Goal: Entertainment & Leisure: Browse casually

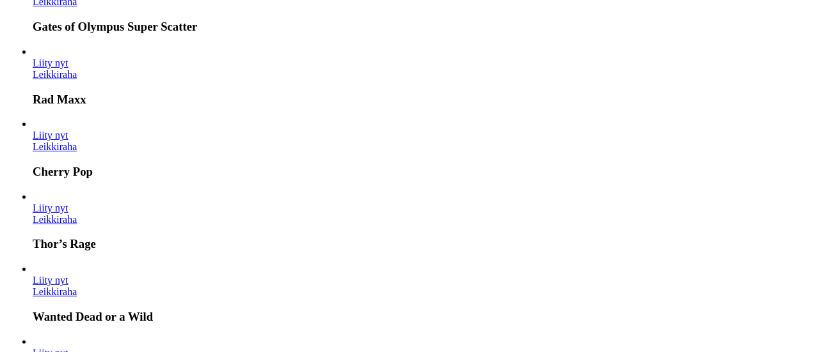
scroll to position [244, 0]
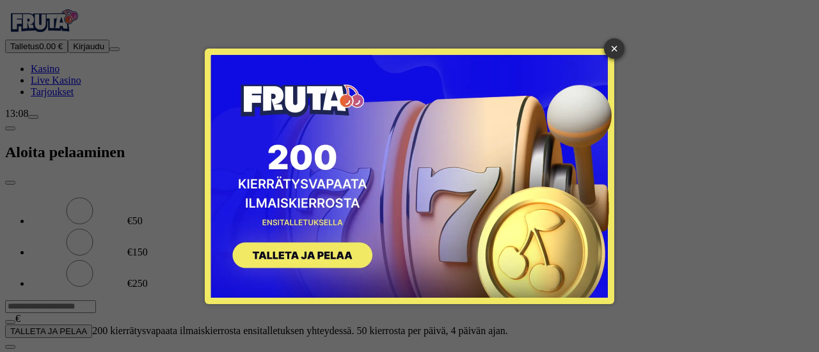
click at [615, 43] on link "×" at bounding box center [614, 48] width 20 height 20
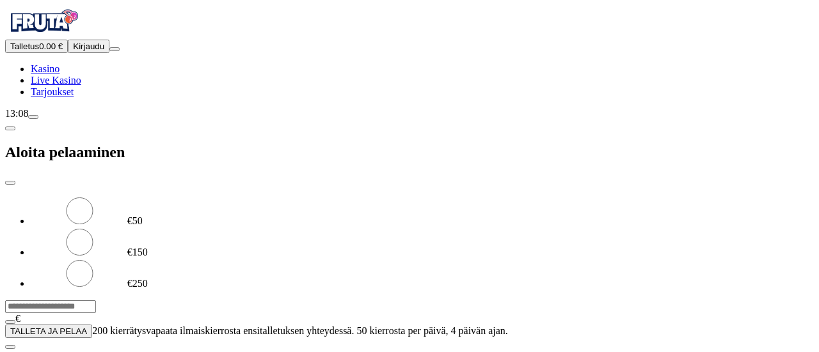
click at [10, 183] on span "close icon" at bounding box center [10, 183] width 0 height 0
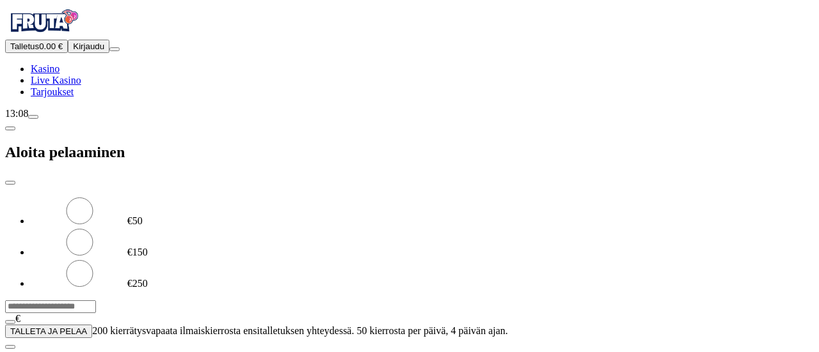
click at [10, 183] on span "close icon" at bounding box center [10, 183] width 0 height 0
